Goal: Use online tool/utility: Utilize a website feature to perform a specific function

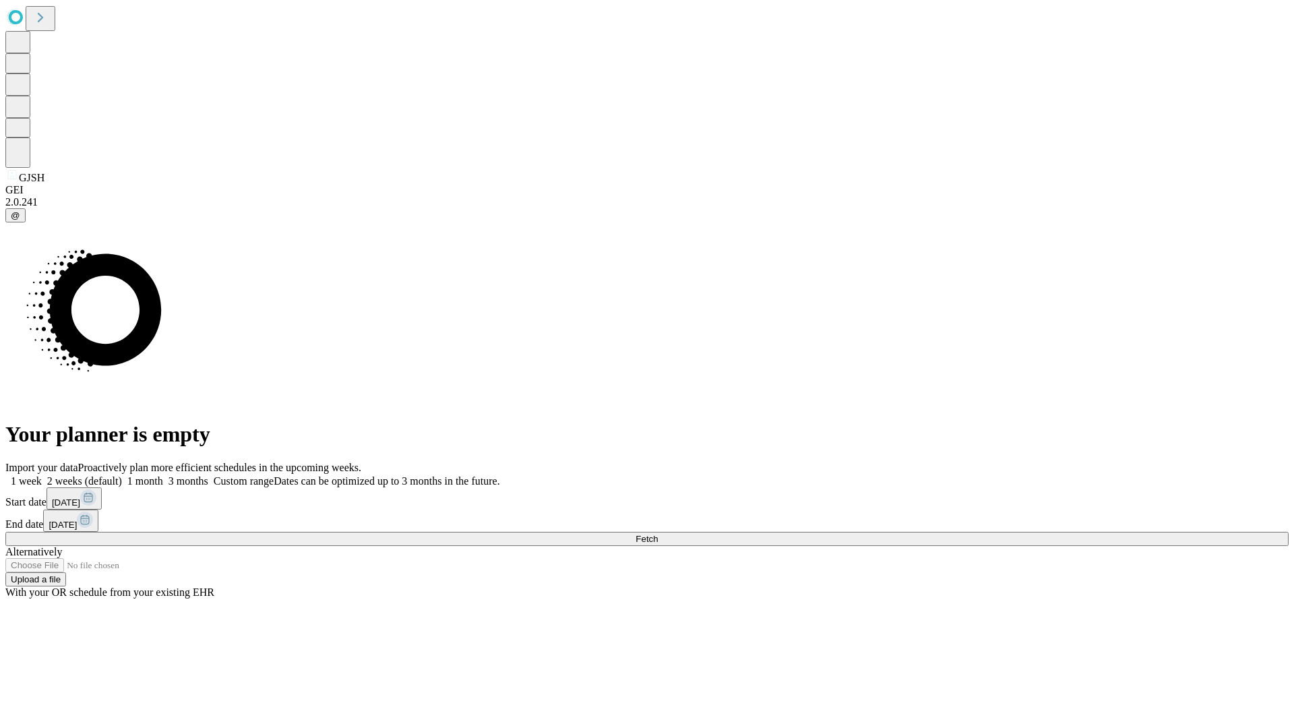
click at [658, 534] on span "Fetch" at bounding box center [646, 539] width 22 height 10
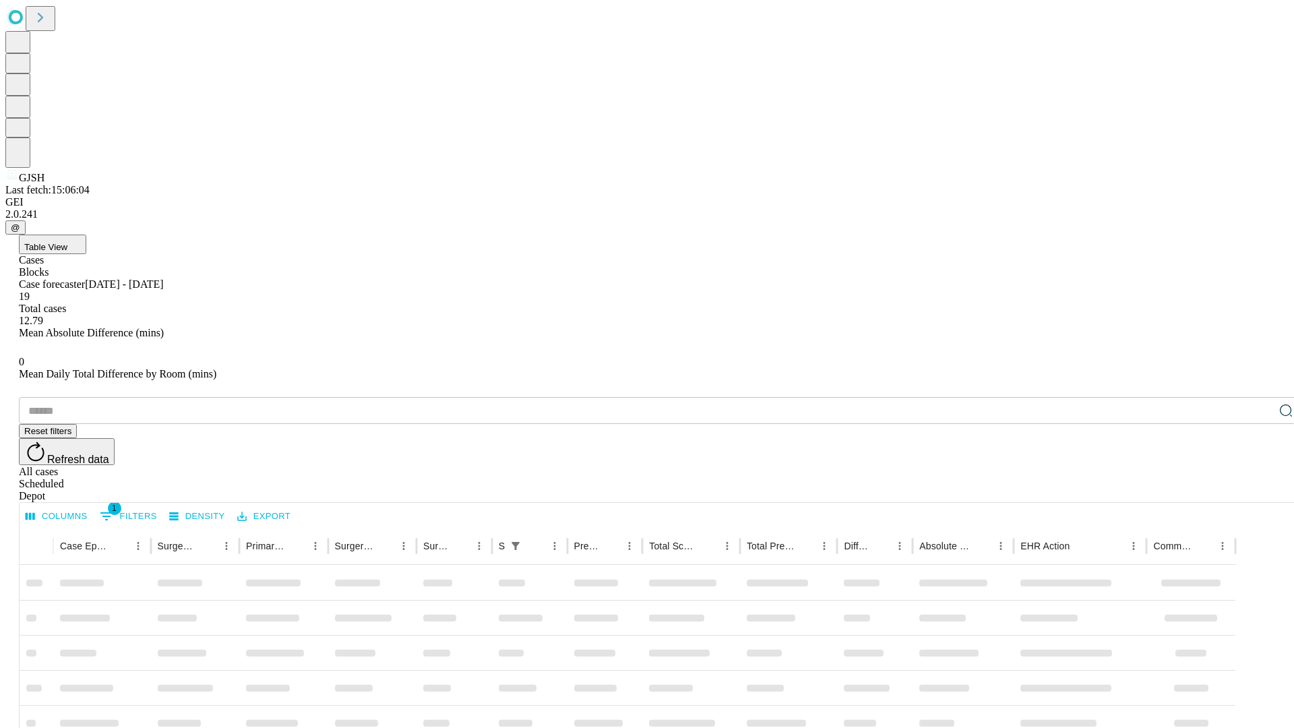
click at [67, 242] on span "Table View" at bounding box center [45, 247] width 43 height 10
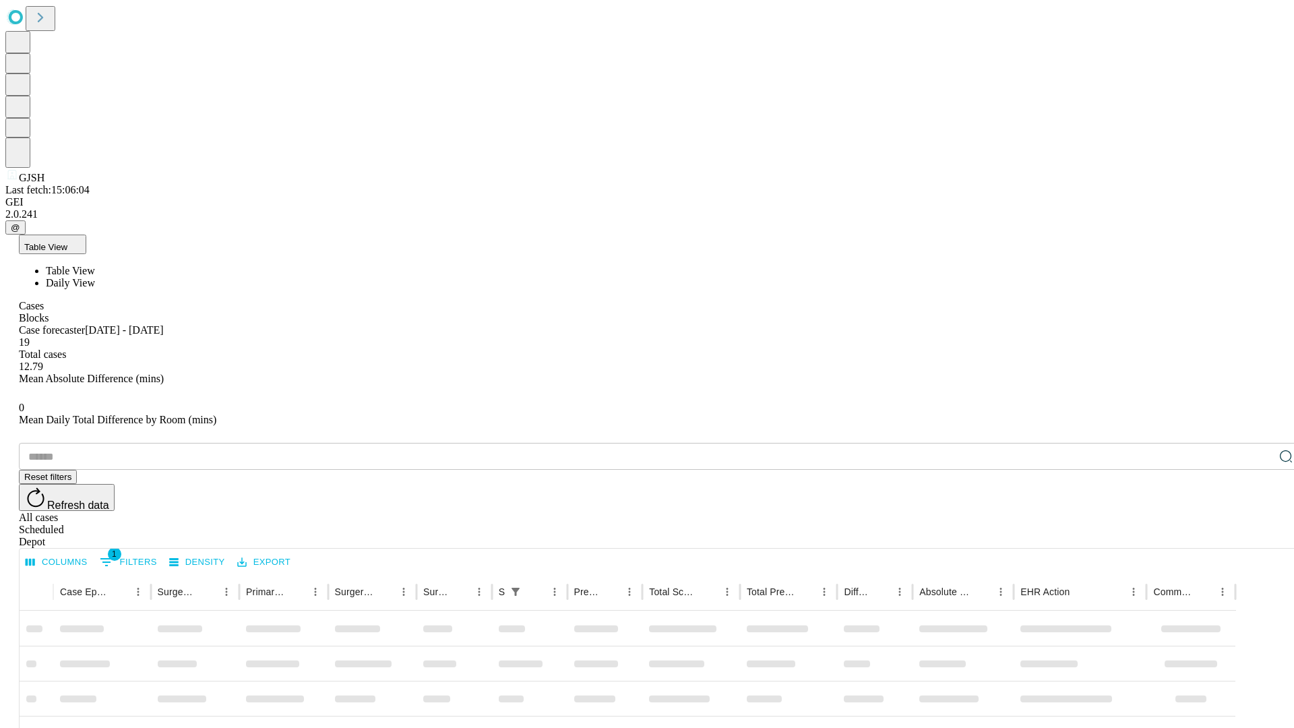
click at [95, 277] on span "Daily View" at bounding box center [70, 282] width 49 height 11
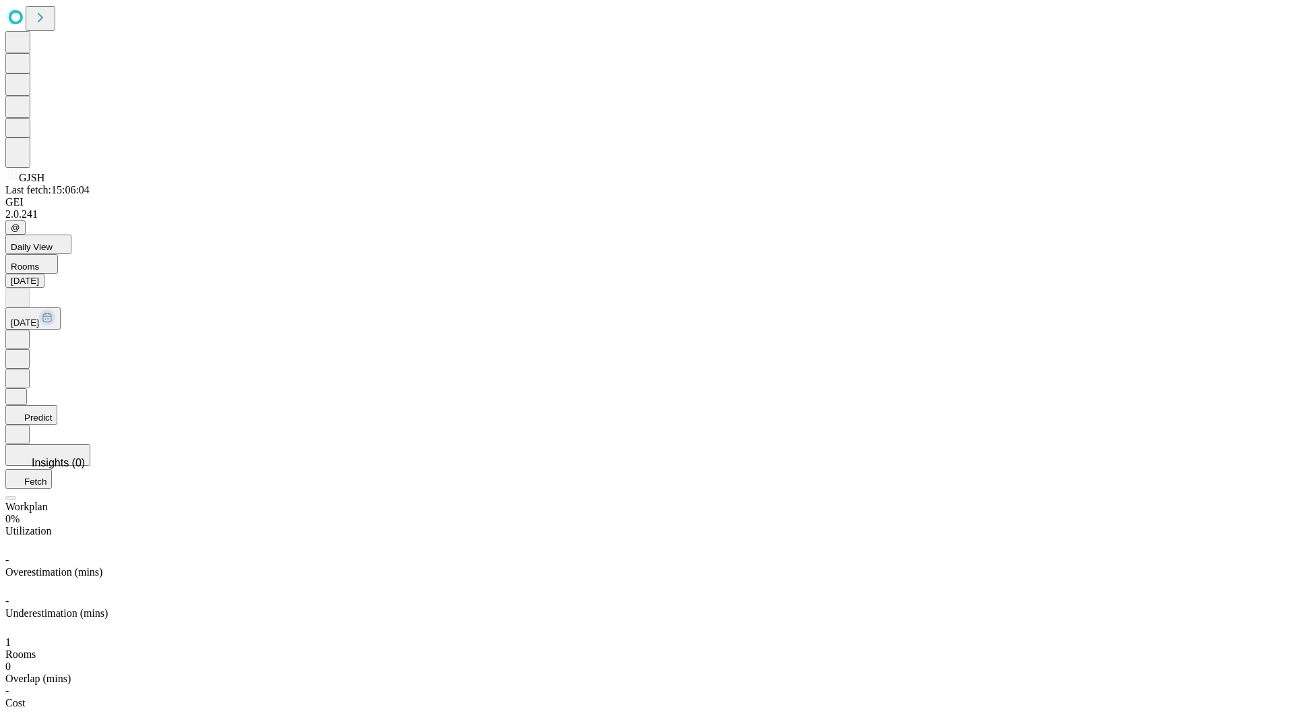
click at [57, 405] on button "Predict" at bounding box center [31, 415] width 52 height 20
